Goal: Task Accomplishment & Management: Manage account settings

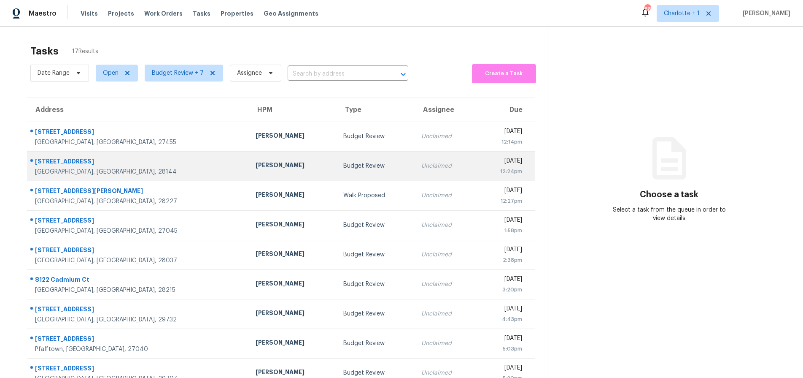
scroll to position [68, 0]
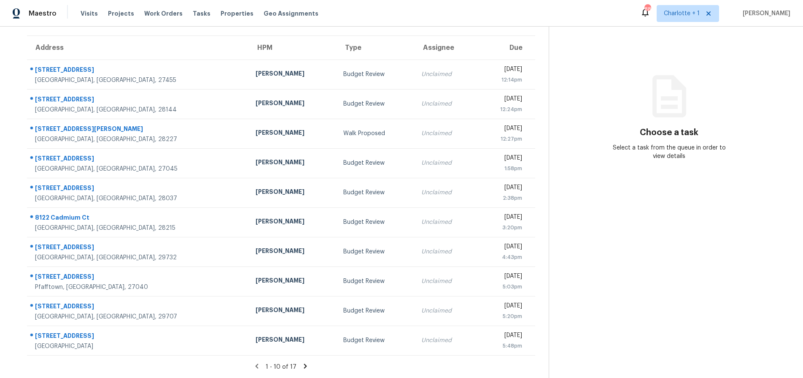
click at [304, 363] on icon at bounding box center [305, 365] width 3 height 5
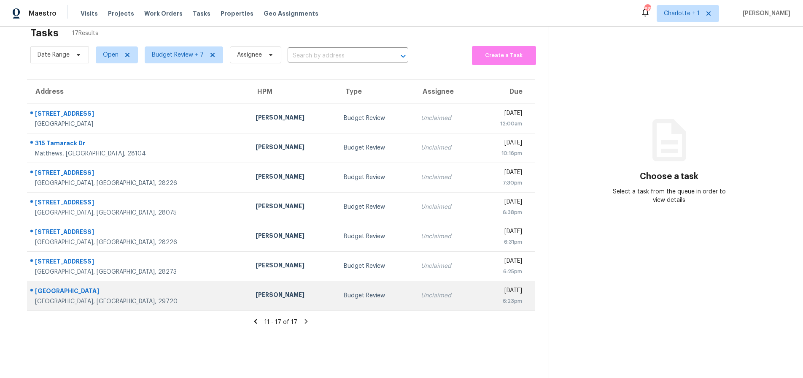
scroll to position [0, 0]
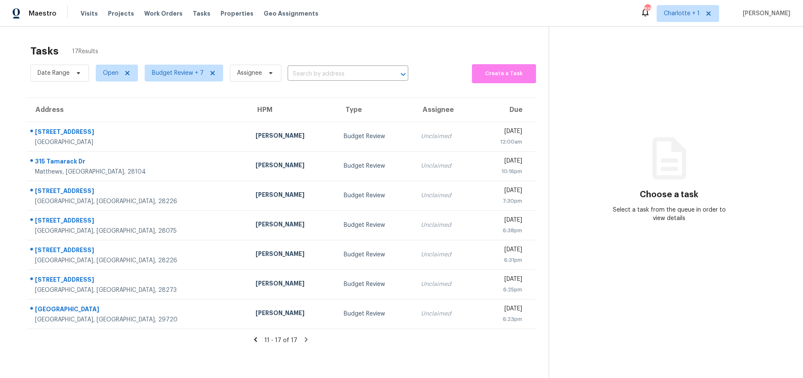
click at [253, 336] on icon at bounding box center [256, 339] width 8 height 8
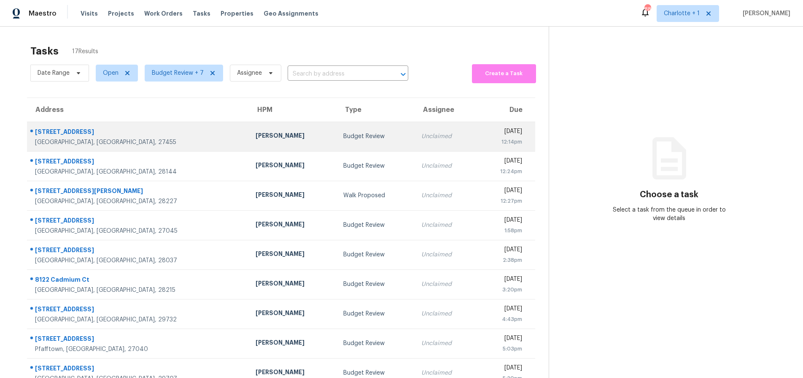
click at [249, 124] on td "Ken Romain" at bounding box center [293, 137] width 88 height 30
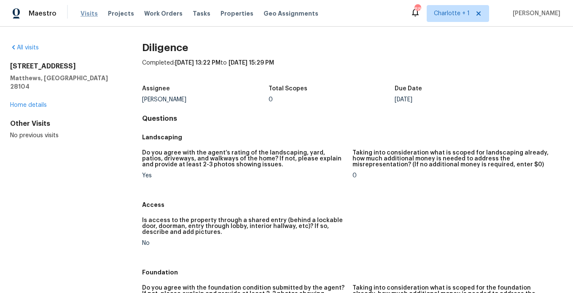
click at [93, 16] on span "Visits" at bounding box center [89, 13] width 17 height 8
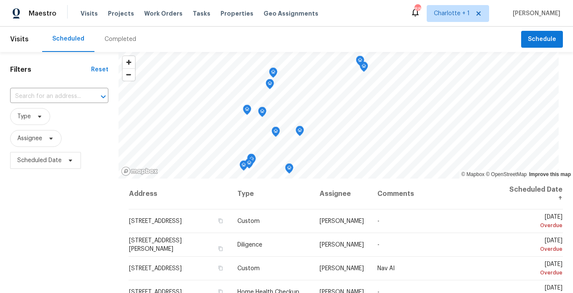
click at [89, 208] on div "Filters Reset ​ Type Assignee Scheduled Date" at bounding box center [59, 232] width 119 height 361
click at [191, 229] on td "12 Silverbrook Ct, Mc Leansville, NC 27301" at bounding box center [180, 221] width 103 height 24
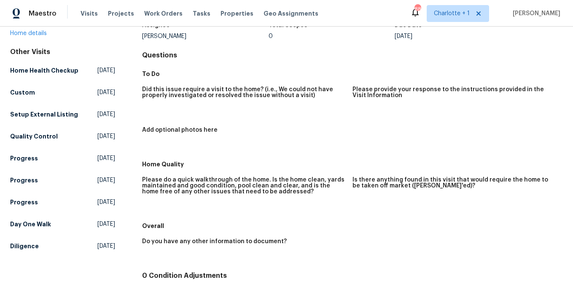
scroll to position [18, 0]
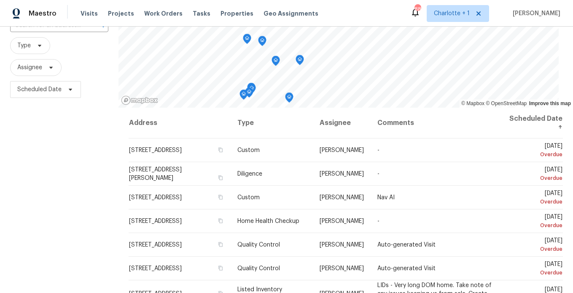
scroll to position [89, 0]
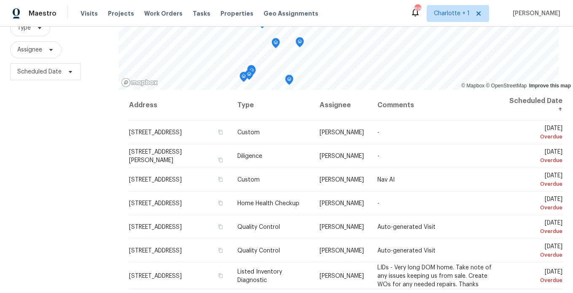
click at [103, 132] on div "Filters Reset ​ Type Assignee Scheduled Date" at bounding box center [59, 143] width 119 height 361
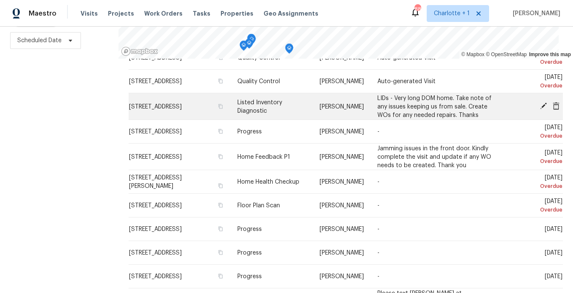
scroll to position [0, 0]
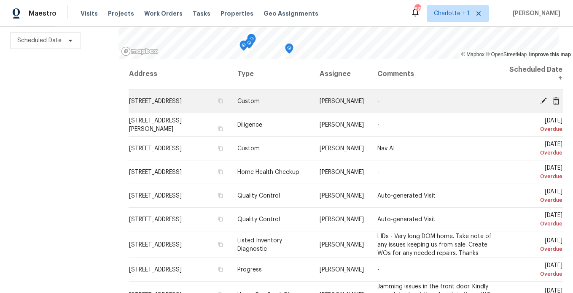
click at [553, 97] on icon at bounding box center [556, 101] width 7 height 8
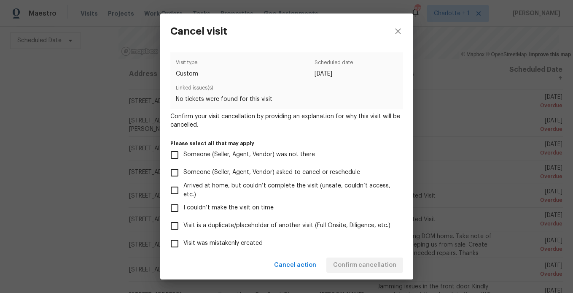
scroll to position [81, 0]
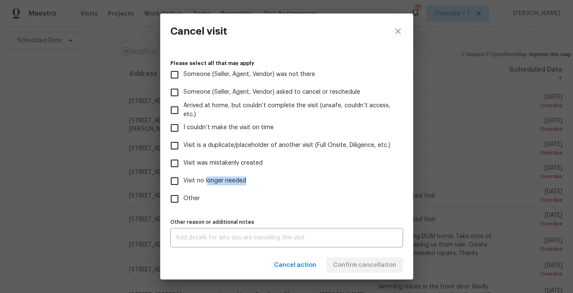
click at [207, 181] on label "Visit no longer needed" at bounding box center [281, 181] width 231 height 18
click at [179, 184] on input "Visit no longer needed" at bounding box center [175, 181] width 18 height 18
checkbox input "true"
click at [196, 226] on div "Other reason or additional notes x Other reason or additional notes" at bounding box center [286, 231] width 233 height 31
click at [194, 236] on textarea at bounding box center [287, 238] width 223 height 6
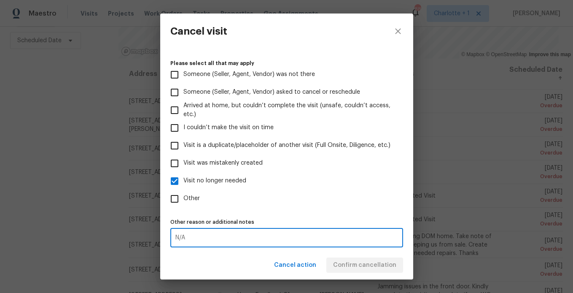
type textarea "N/A"
click at [376, 203] on label "Other" at bounding box center [281, 199] width 231 height 18
click at [184, 203] on input "Other" at bounding box center [175, 199] width 18 height 18
checkbox input "true"
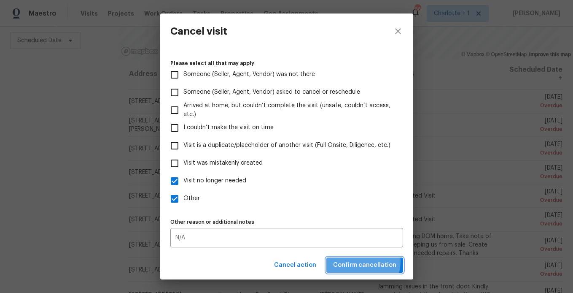
click at [358, 261] on span "Confirm cancellation" at bounding box center [364, 265] width 63 height 11
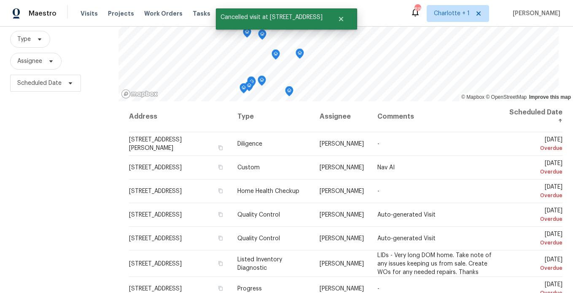
scroll to position [126, 0]
